Goal: Information Seeking & Learning: Check status

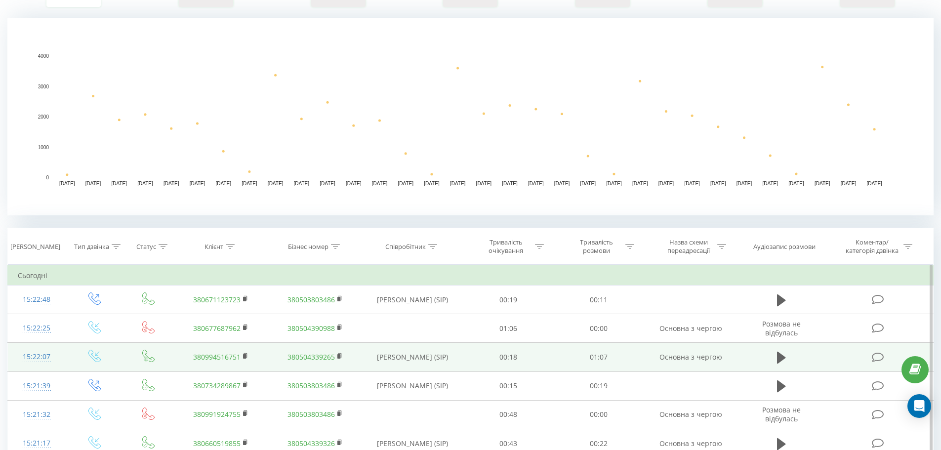
scroll to position [198, 0]
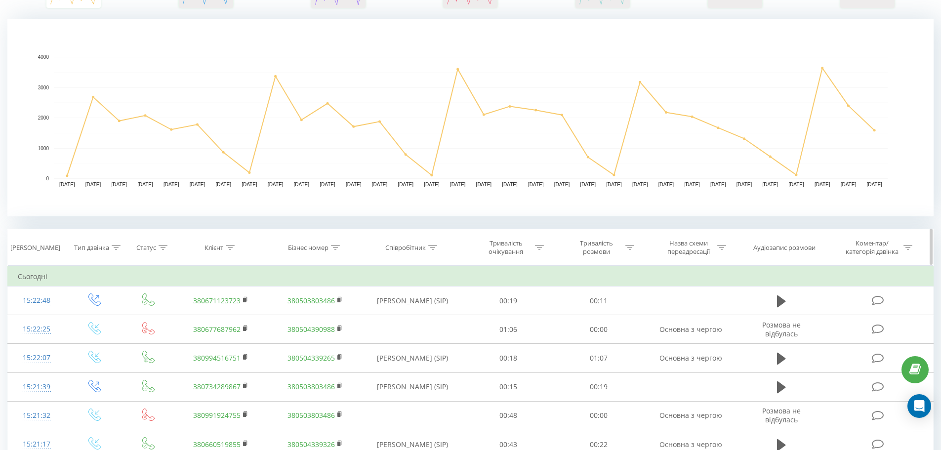
click at [339, 248] on icon at bounding box center [335, 247] width 9 height 5
click at [234, 248] on icon at bounding box center [230, 247] width 9 height 5
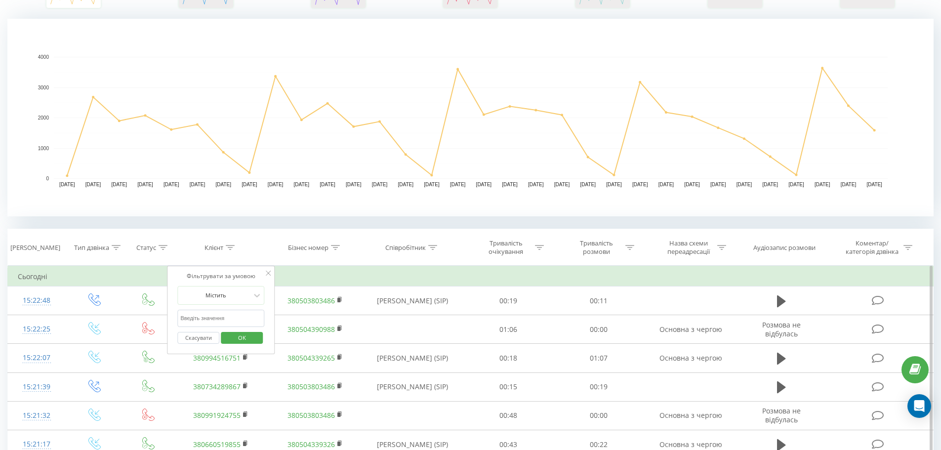
click at [223, 309] on form "Містить Скасувати OK" at bounding box center [221, 317] width 87 height 63
click at [220, 320] on input "text" at bounding box center [221, 318] width 87 height 17
paste input "0677524612"
click at [236, 330] on span "OK" at bounding box center [242, 337] width 28 height 15
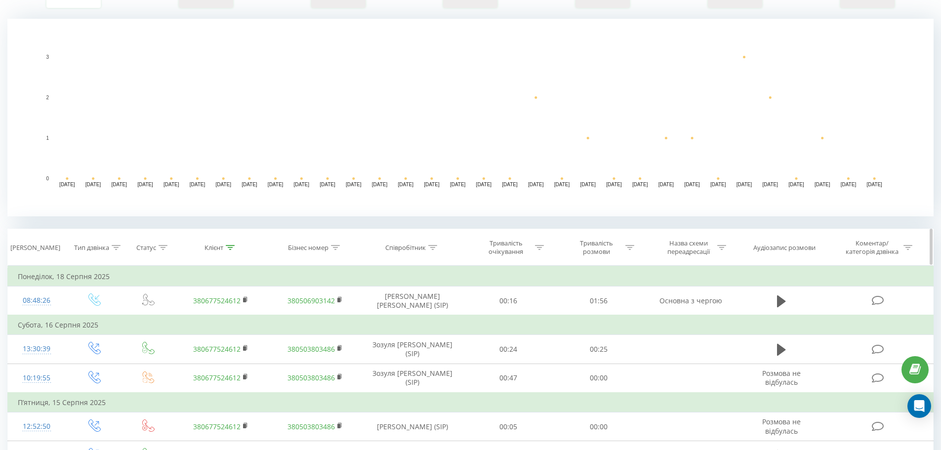
click at [232, 245] on icon at bounding box center [230, 247] width 9 height 5
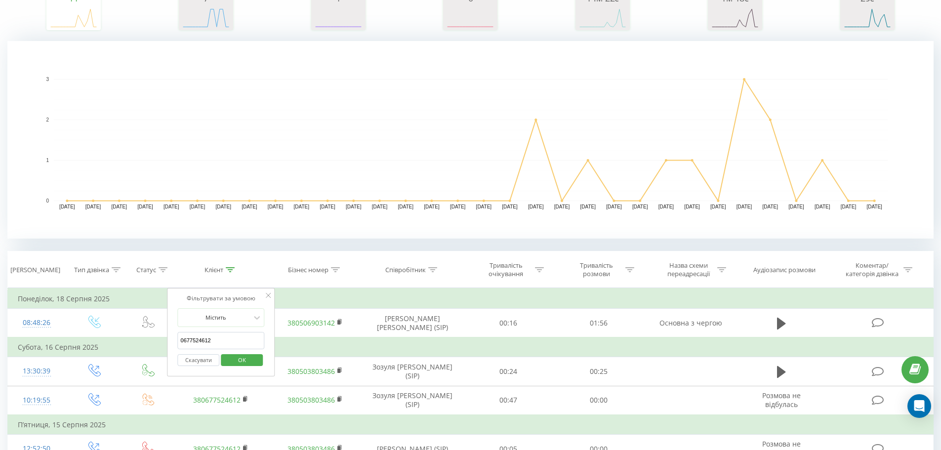
scroll to position [148, 0]
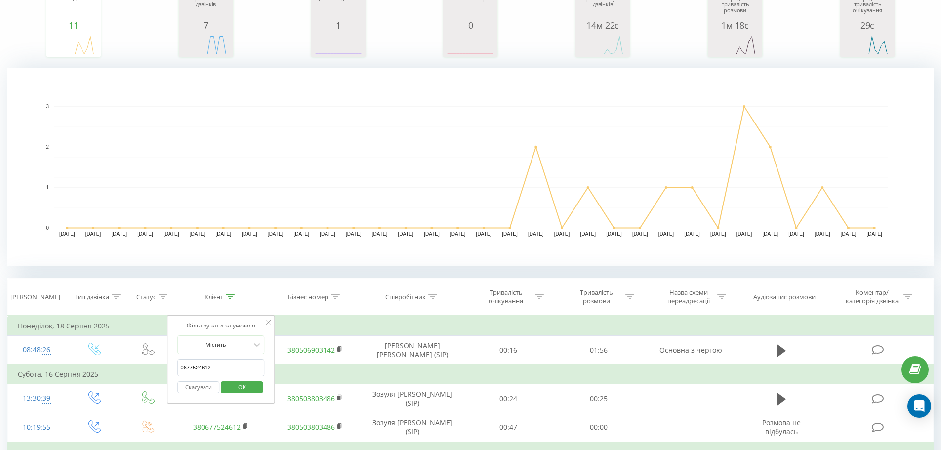
click at [227, 371] on input "0677524612" at bounding box center [221, 367] width 87 height 17
paste input "63850545"
click at [254, 389] on span "OK" at bounding box center [242, 386] width 28 height 15
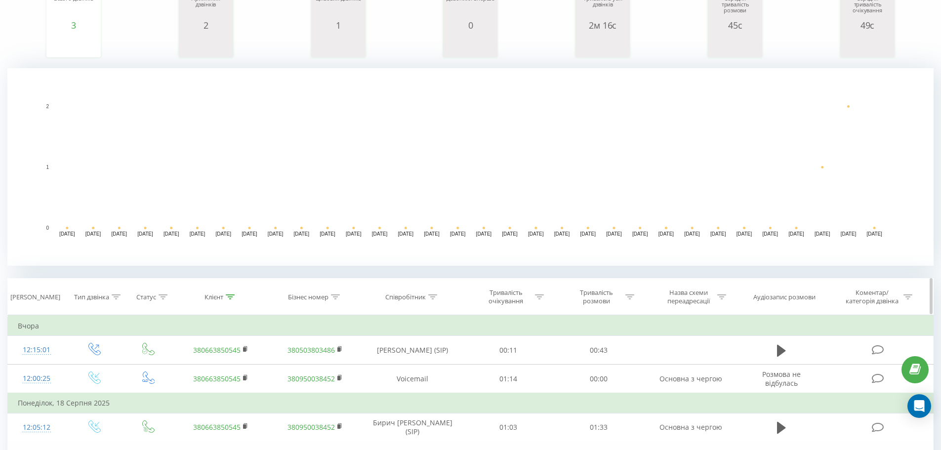
click at [225, 294] on div "Клієнт" at bounding box center [219, 297] width 30 height 8
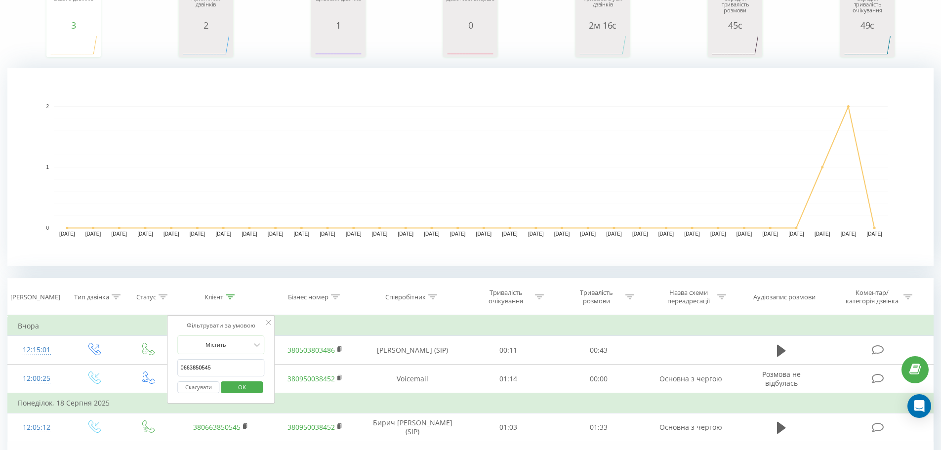
click at [221, 376] on div "Скасувати OK" at bounding box center [221, 387] width 87 height 22
click at [222, 370] on input "0663850545" at bounding box center [221, 367] width 87 height 17
paste input "75554579"
type input "0675554579"
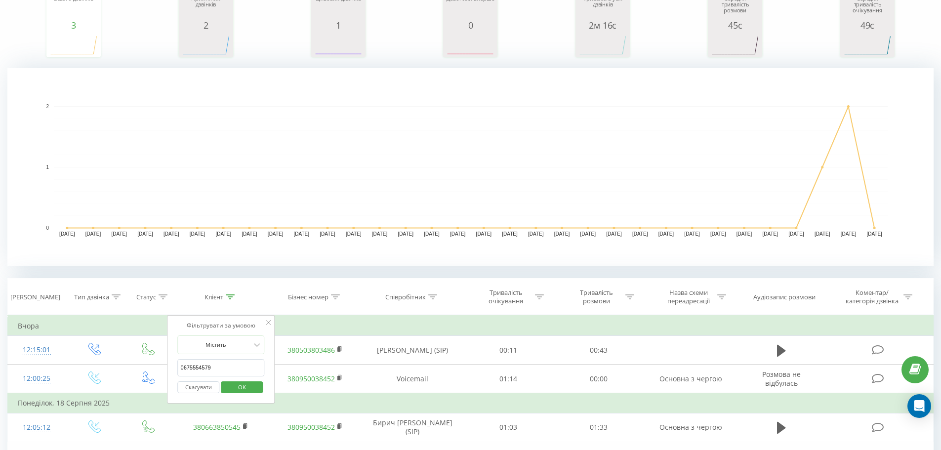
click at [226, 386] on button "OK" at bounding box center [242, 387] width 42 height 12
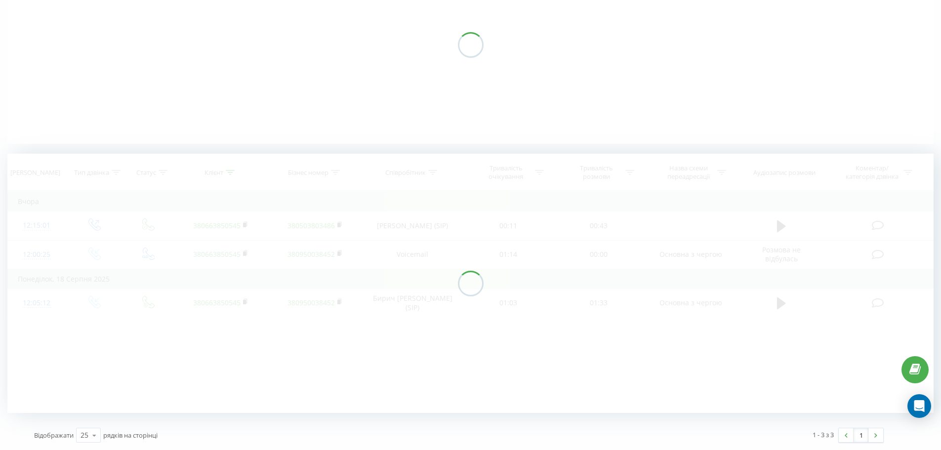
scroll to position [134, 0]
